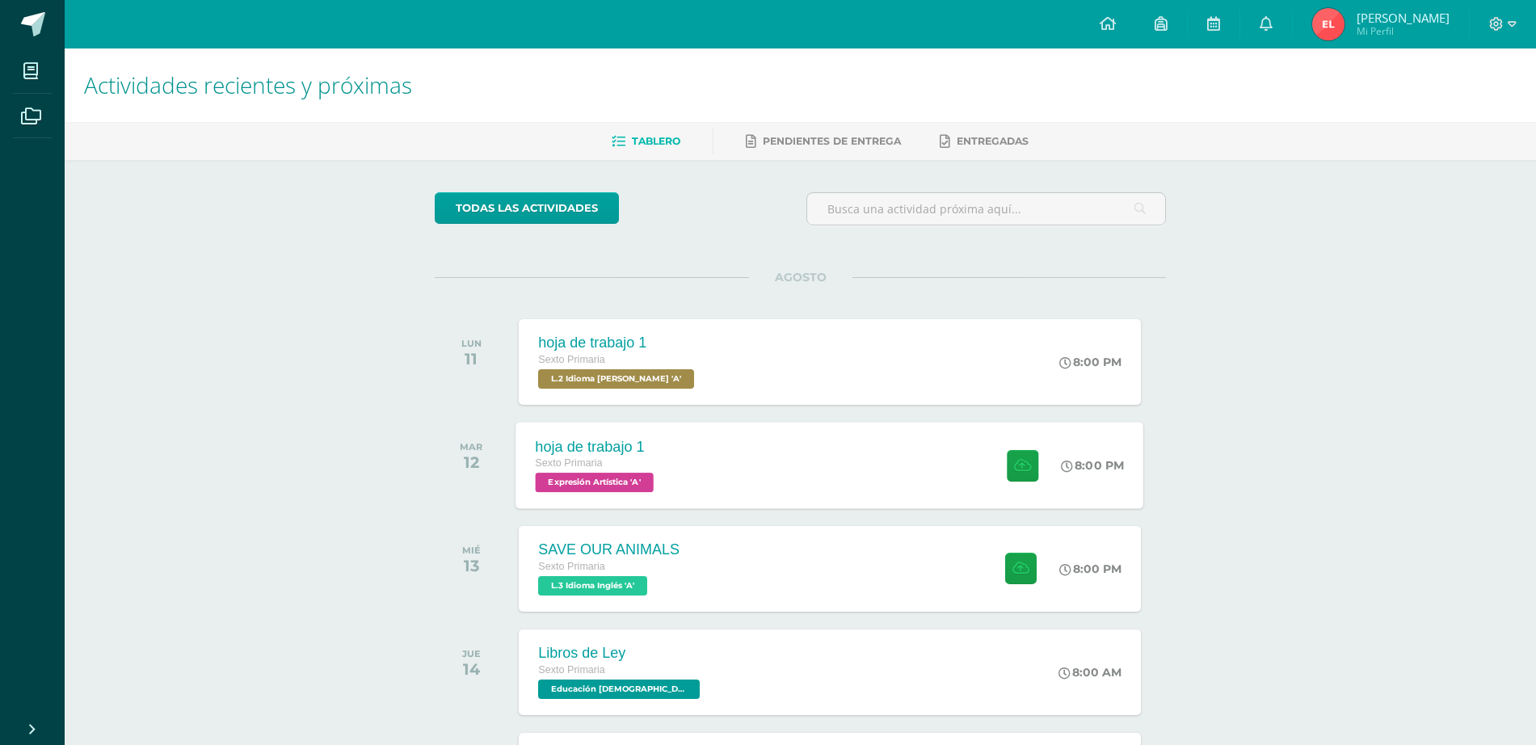
click at [1034, 486] on div at bounding box center [1018, 465] width 79 height 86
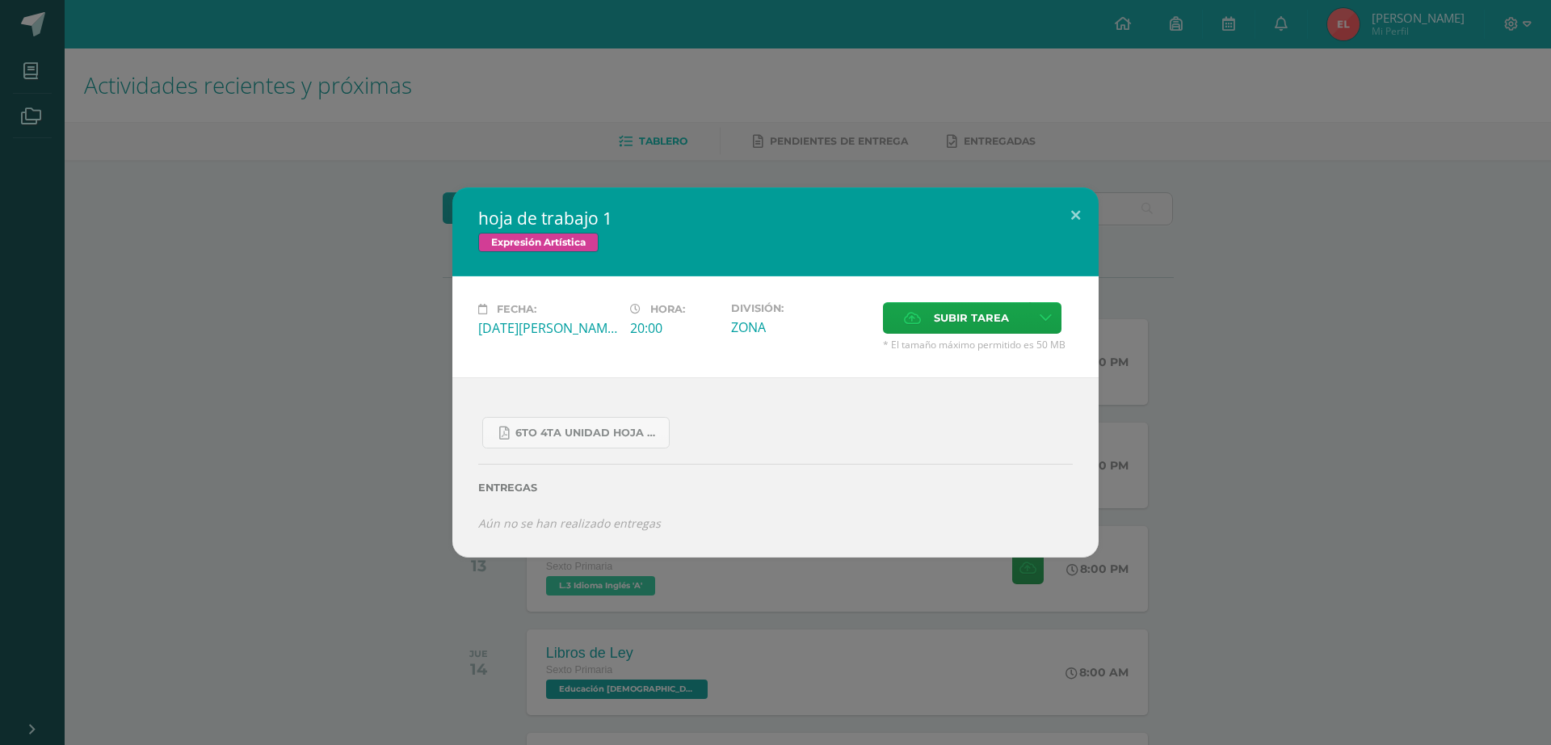
click at [967, 301] on div "Fecha: [DATE][PERSON_NAME] Hora: 20:00 División: ZONA Subir tarea Subir enlace" at bounding box center [775, 326] width 646 height 101
click at [930, 314] on label "Subir tarea" at bounding box center [956, 318] width 147 height 32
click at [0, 0] on input "Subir tarea" at bounding box center [0, 0] width 0 height 0
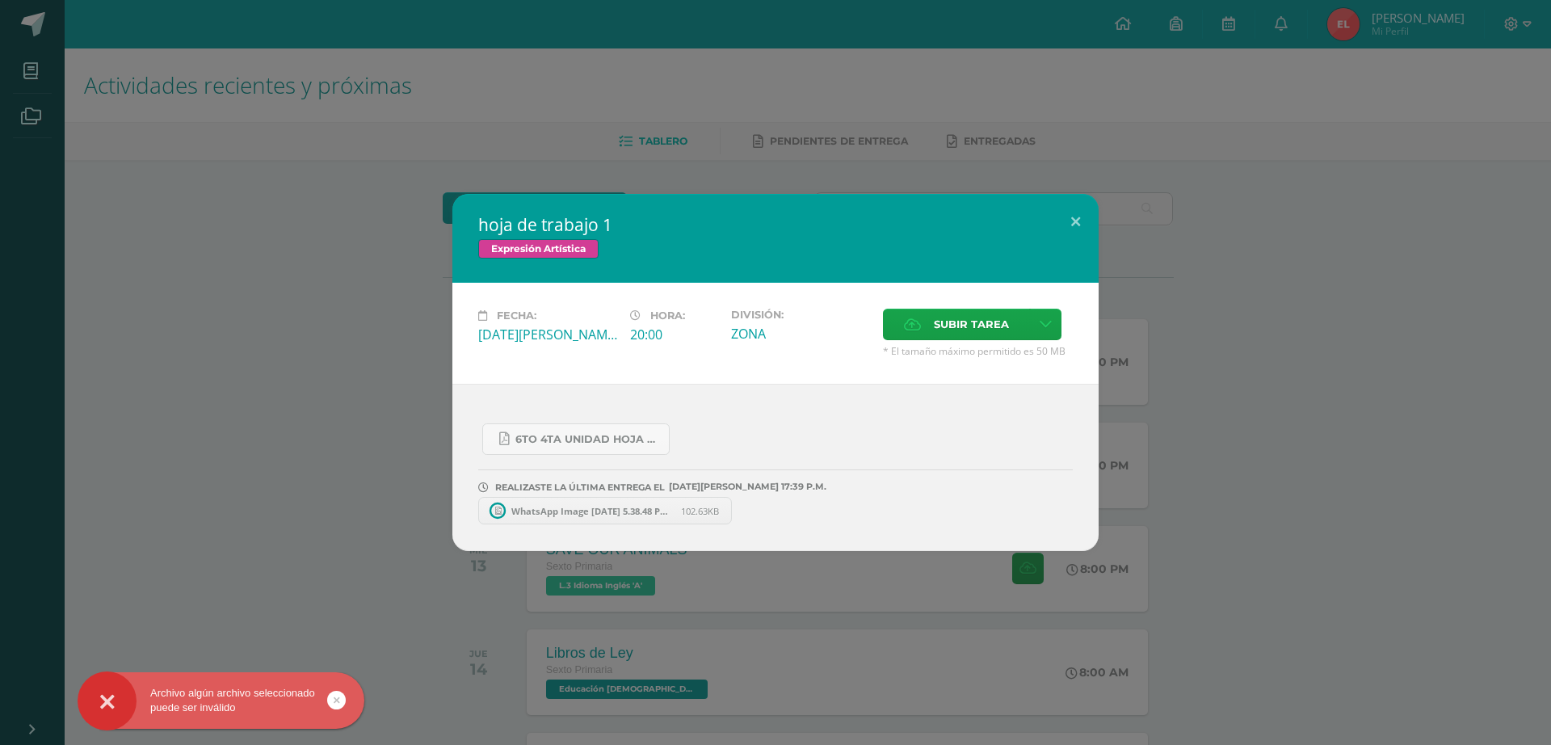
click at [591, 508] on span "WhatsApp Image [DATE] 5.38.48 PM.jpeg" at bounding box center [592, 511] width 178 height 12
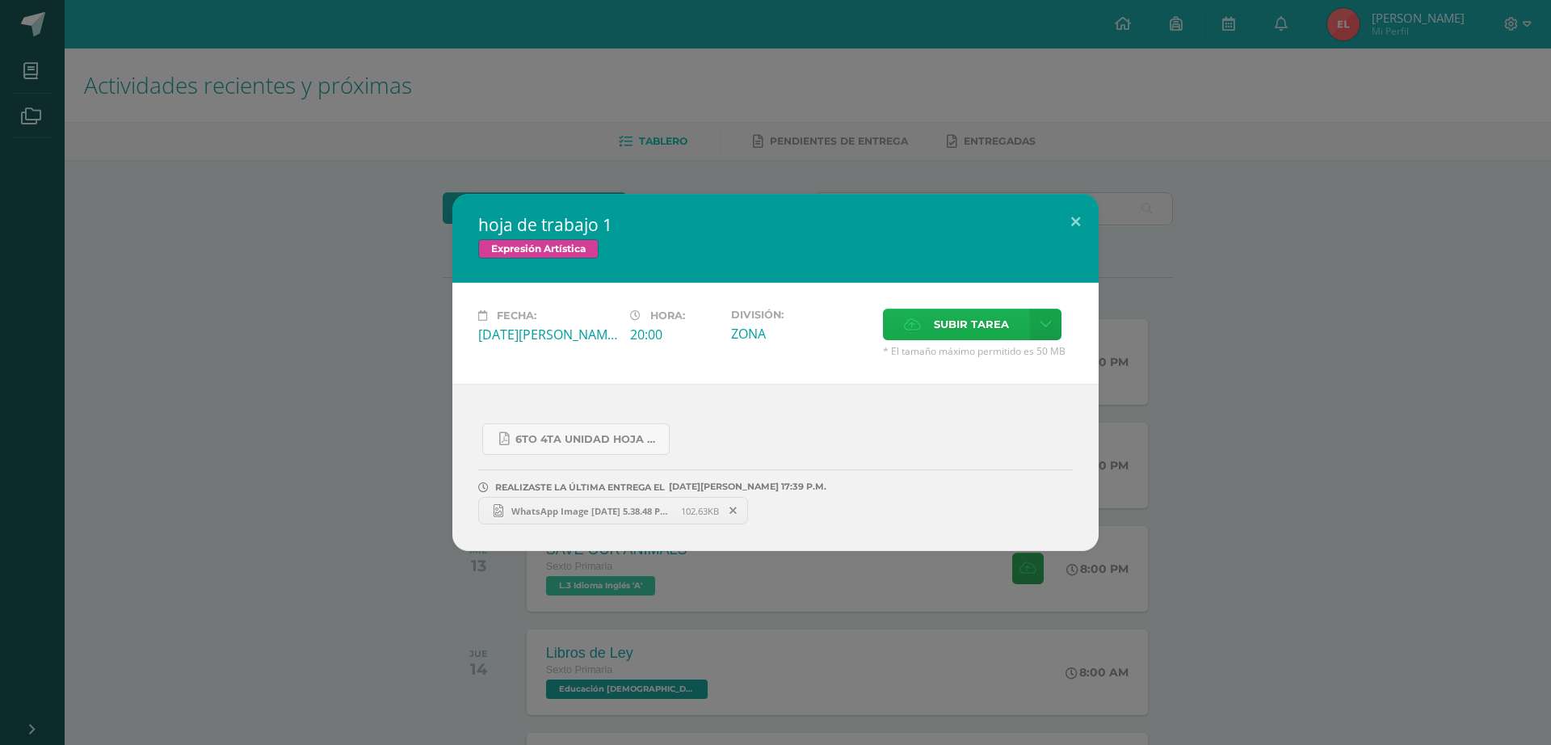
click at [915, 326] on icon at bounding box center [912, 324] width 17 height 11
click at [0, 0] on input "Subir tarea" at bounding box center [0, 0] width 0 height 0
click at [732, 511] on icon at bounding box center [733, 510] width 7 height 11
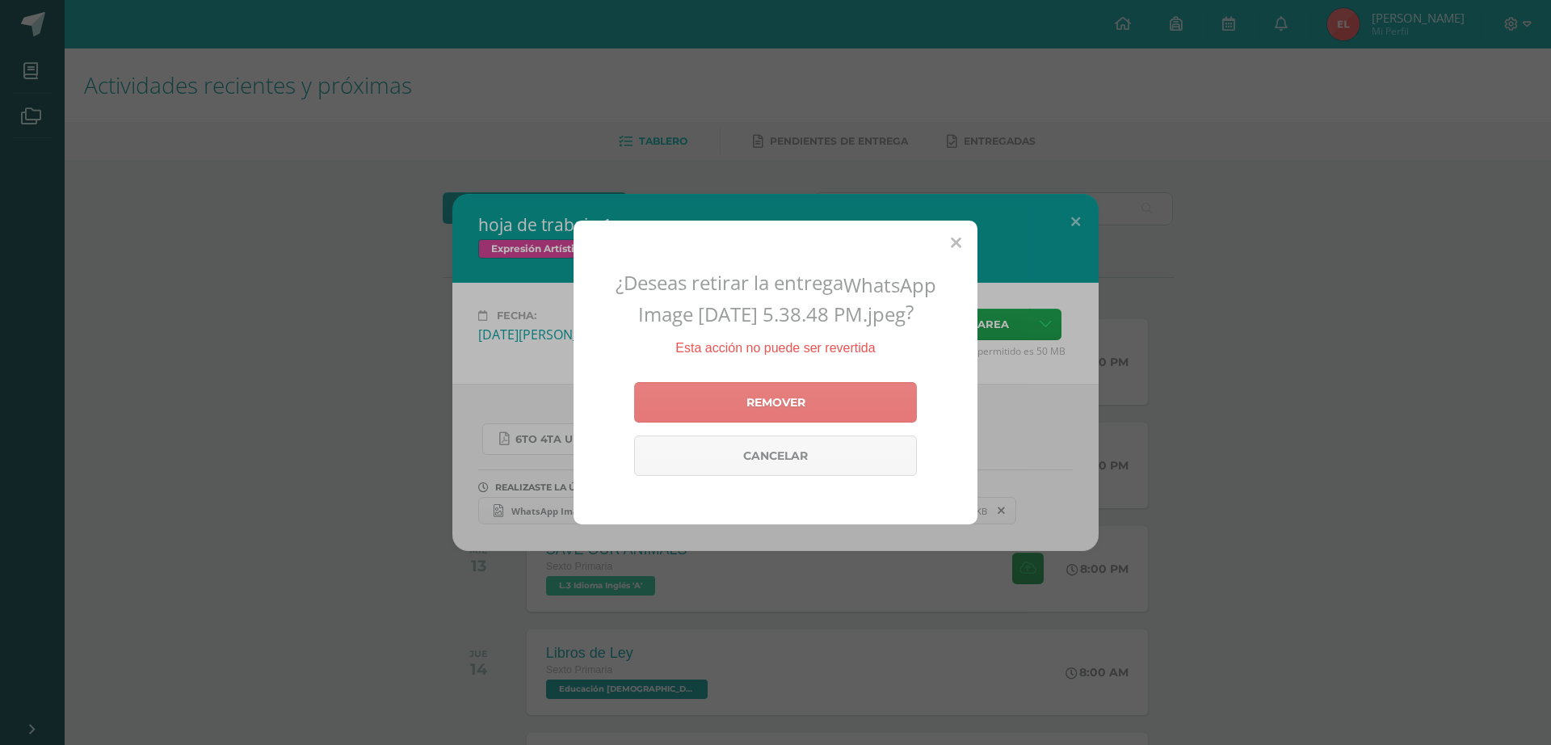
click at [866, 393] on link "Remover" at bounding box center [775, 402] width 283 height 40
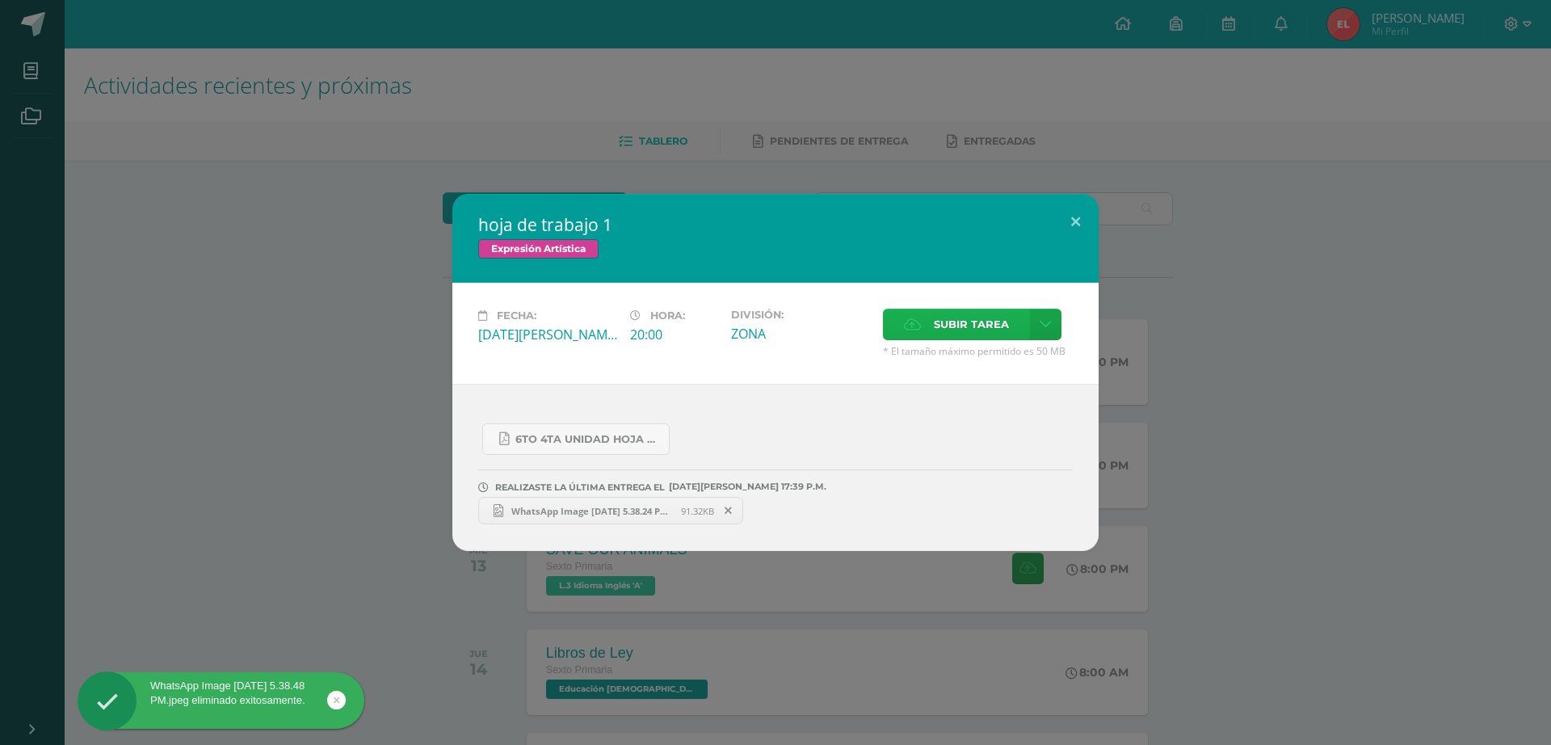
click at [957, 324] on span "Subir tarea" at bounding box center [971, 324] width 75 height 30
click at [0, 0] on input "Subir tarea" at bounding box center [0, 0] width 0 height 0
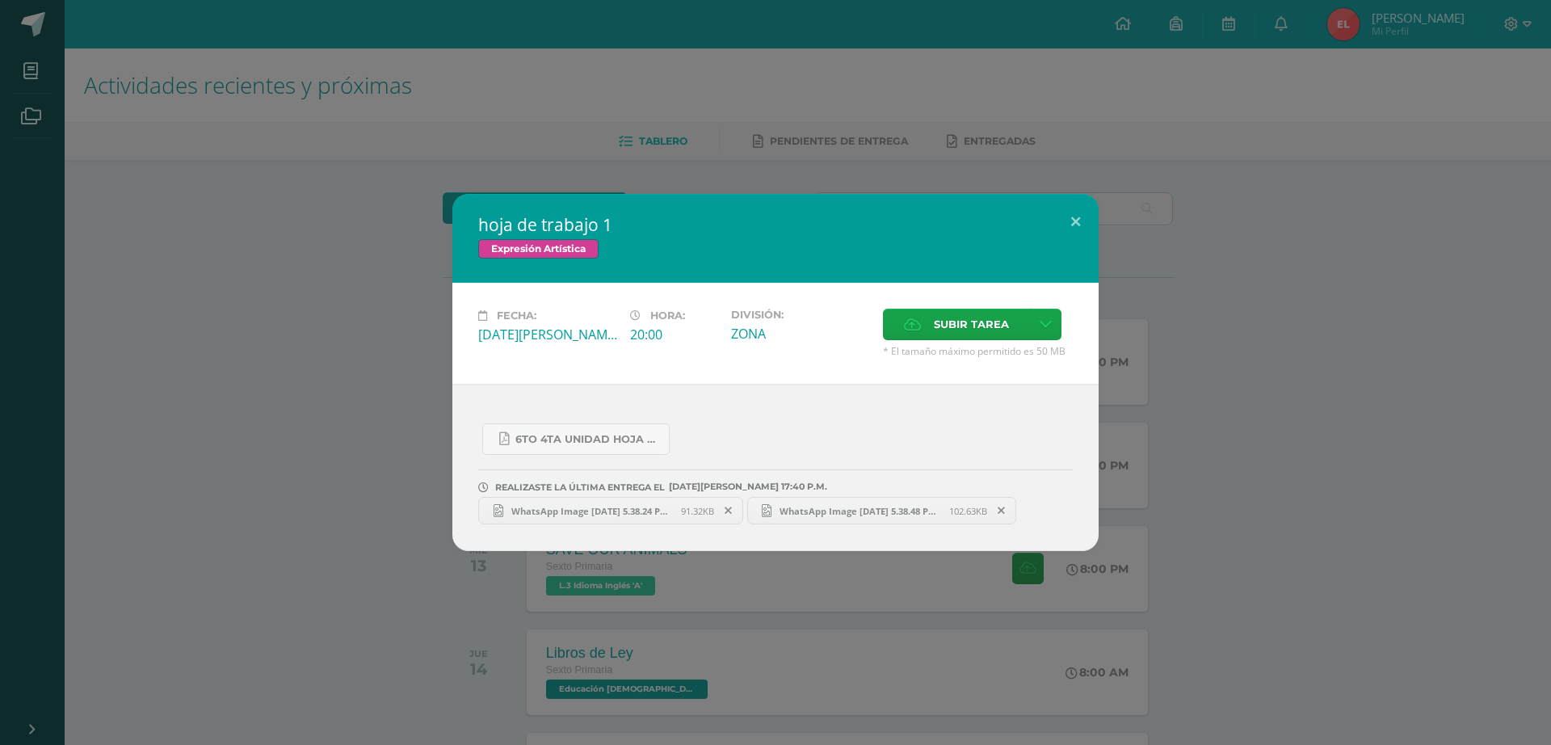
click at [264, 336] on div "hoja de trabajo 1 Expresión Artística Fecha: [DATE][PERSON_NAME] Hora: 20:00 Di…" at bounding box center [775, 372] width 1538 height 357
